Goal: Task Accomplishment & Management: Manage account settings

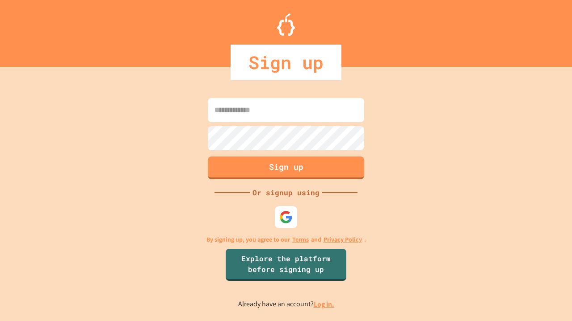
click at [324, 305] on link "Log in." at bounding box center [323, 304] width 21 height 9
